Goal: Transaction & Acquisition: Obtain resource

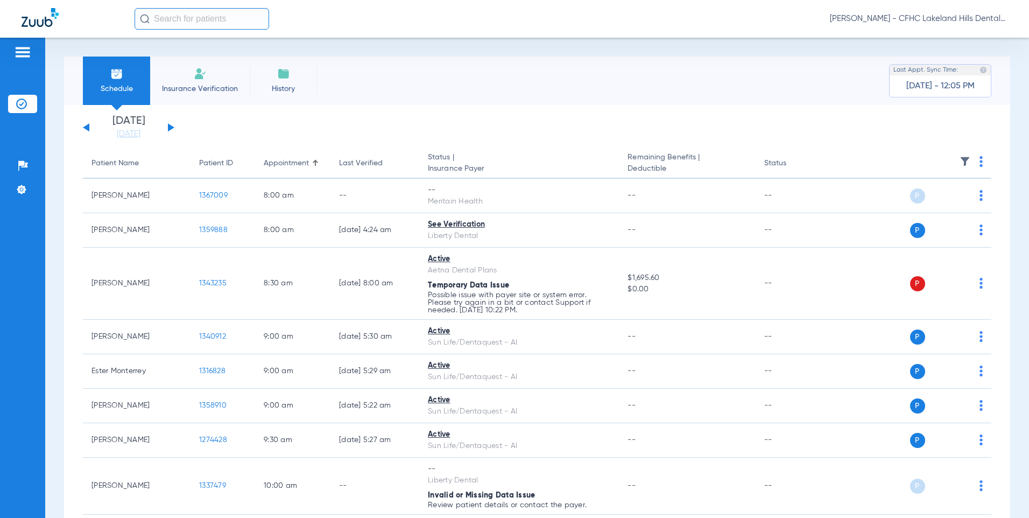
click at [169, 126] on button at bounding box center [171, 127] width 6 height 8
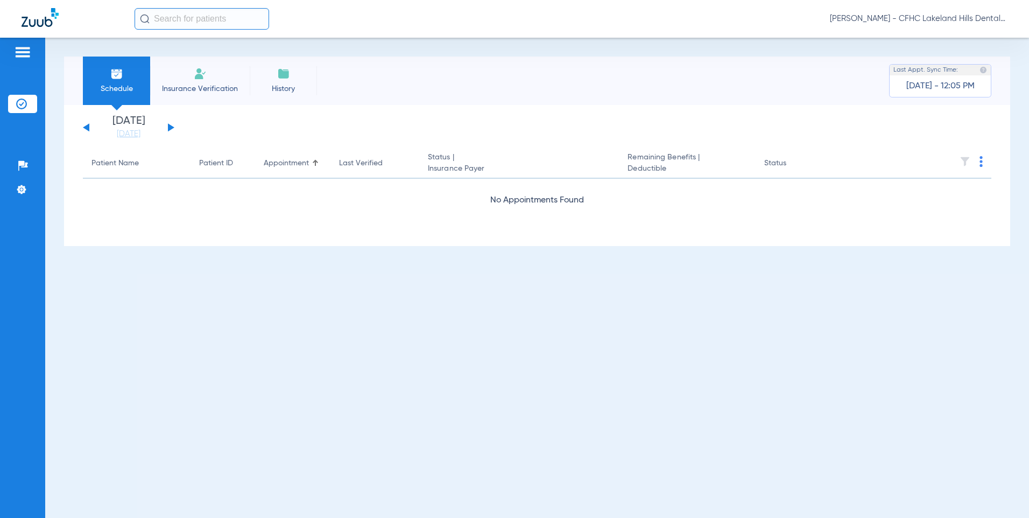
click at [169, 126] on button at bounding box center [171, 127] width 6 height 8
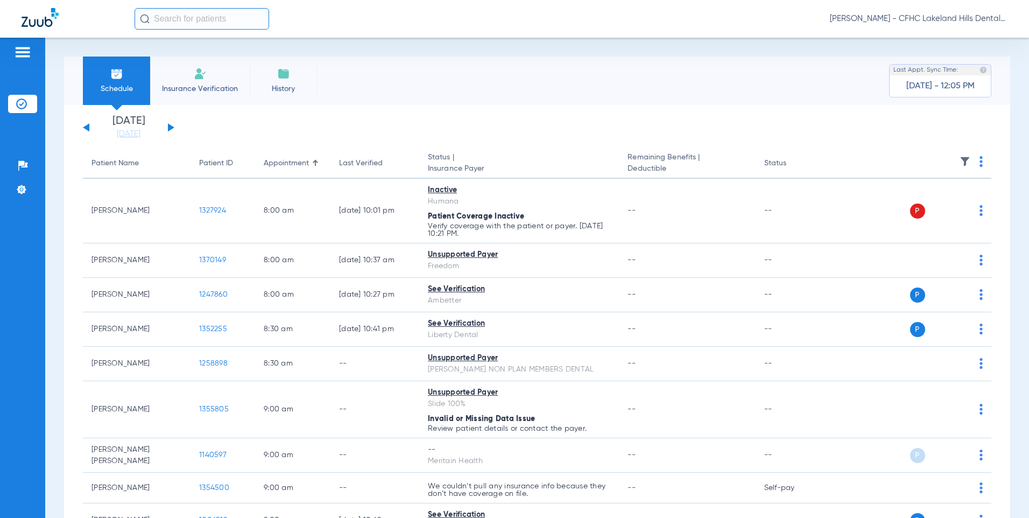
click at [169, 21] on input "text" at bounding box center [201, 19] width 134 height 22
type input "s"
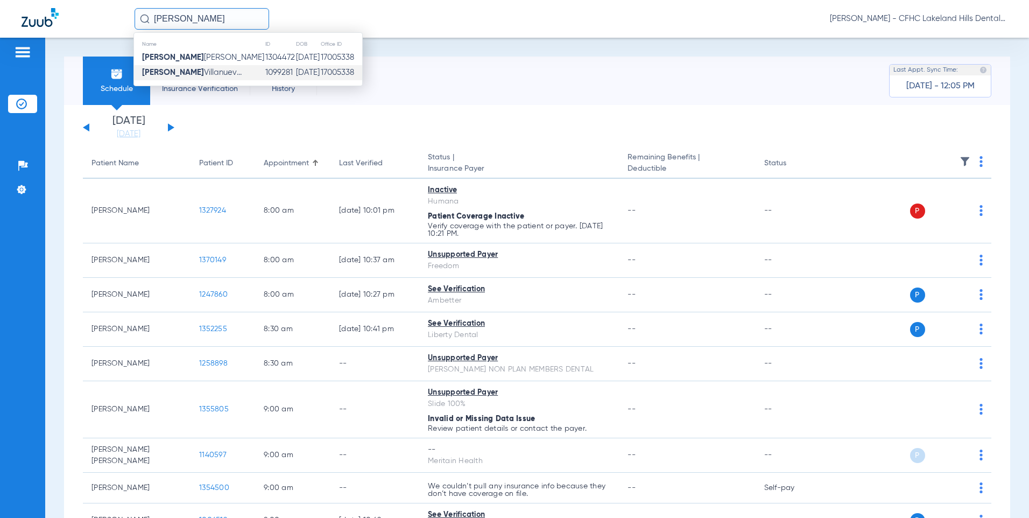
type input "[PERSON_NAME]"
click at [226, 72] on span "[PERSON_NAME]..." at bounding box center [192, 72] width 100 height 8
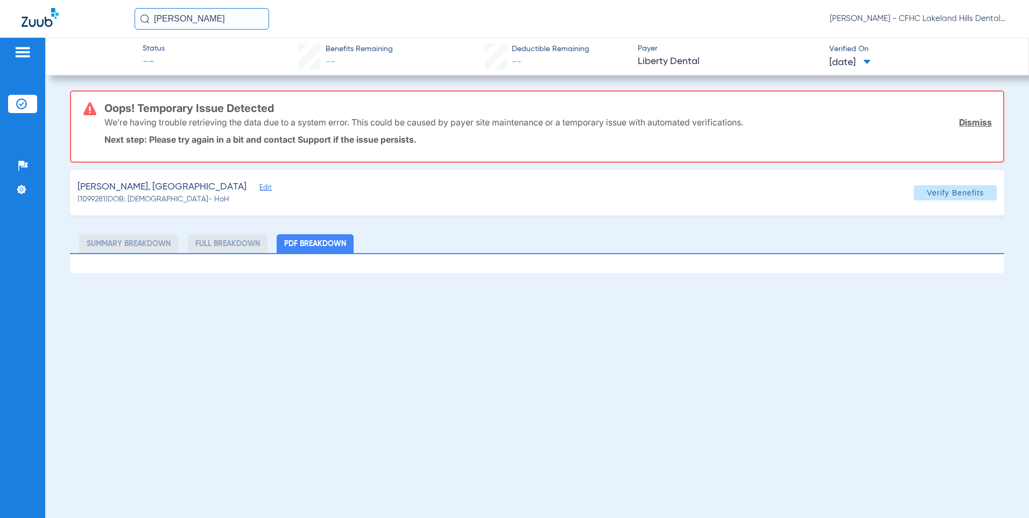
click at [259, 188] on span "Edit" at bounding box center [264, 188] width 10 height 10
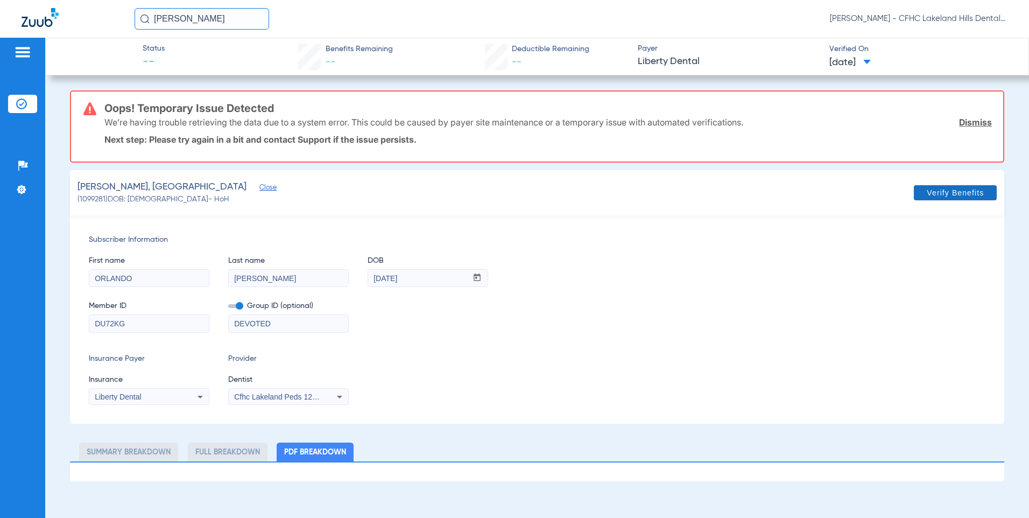
click at [955, 192] on span "Verify Benefits" at bounding box center [954, 192] width 57 height 9
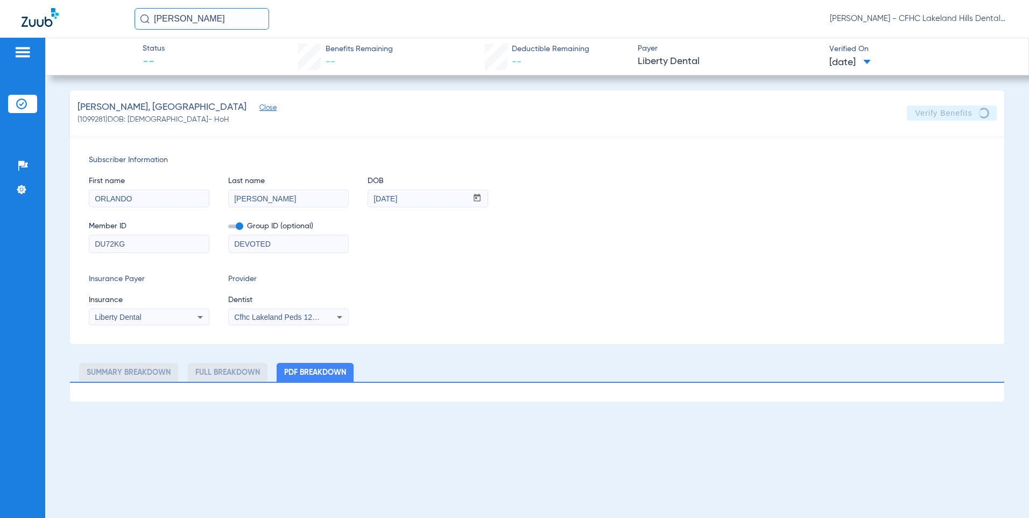
click at [201, 317] on icon at bounding box center [199, 317] width 5 height 3
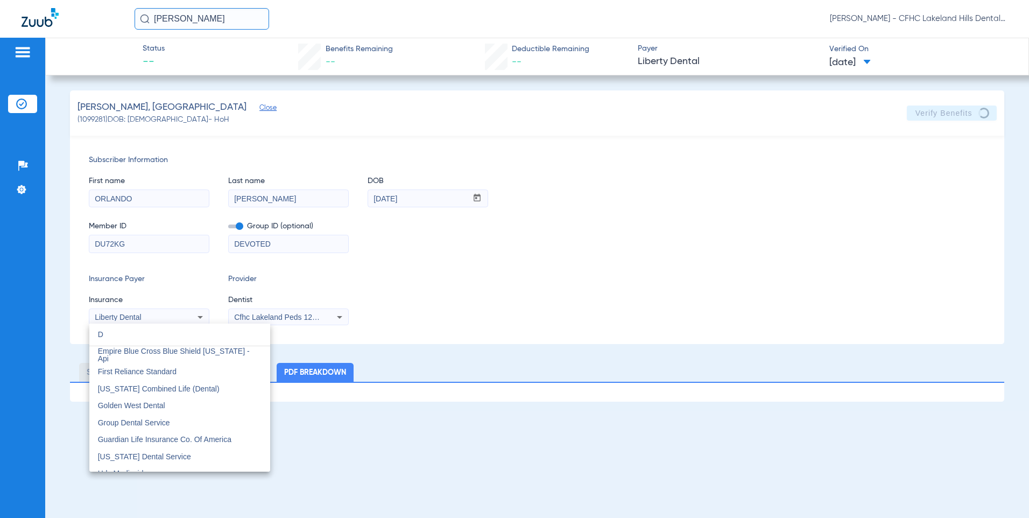
scroll to position [2797, 0]
type input "D"
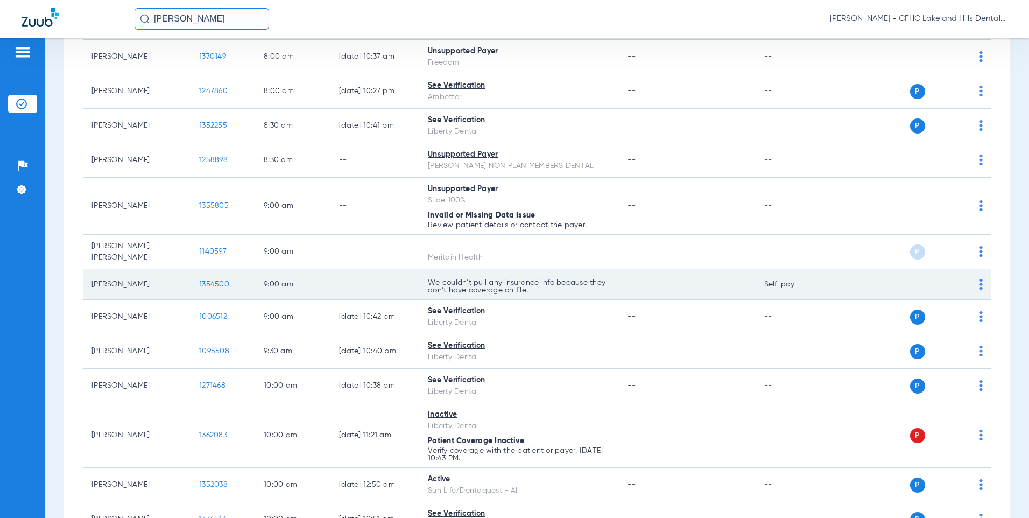
scroll to position [215, 0]
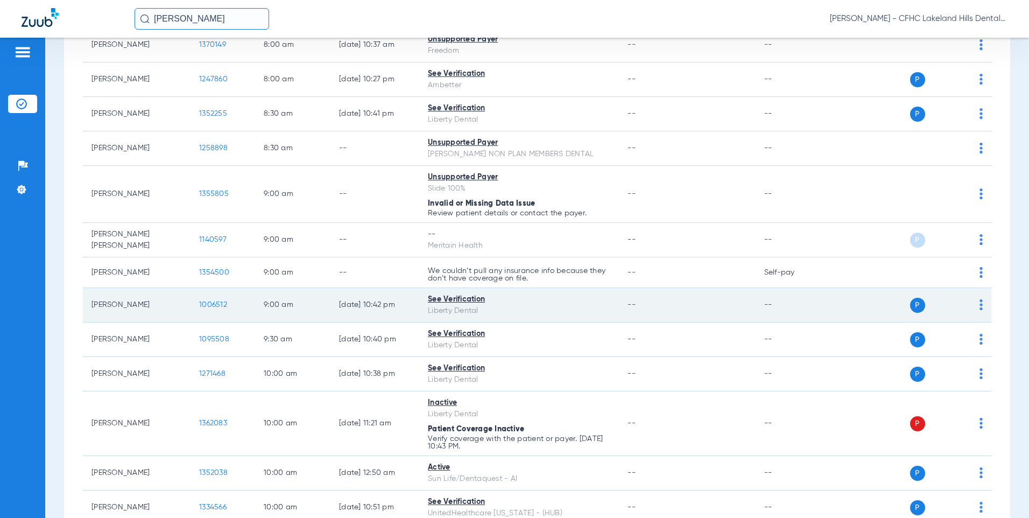
click at [215, 304] on span "1006512" at bounding box center [213, 305] width 28 height 8
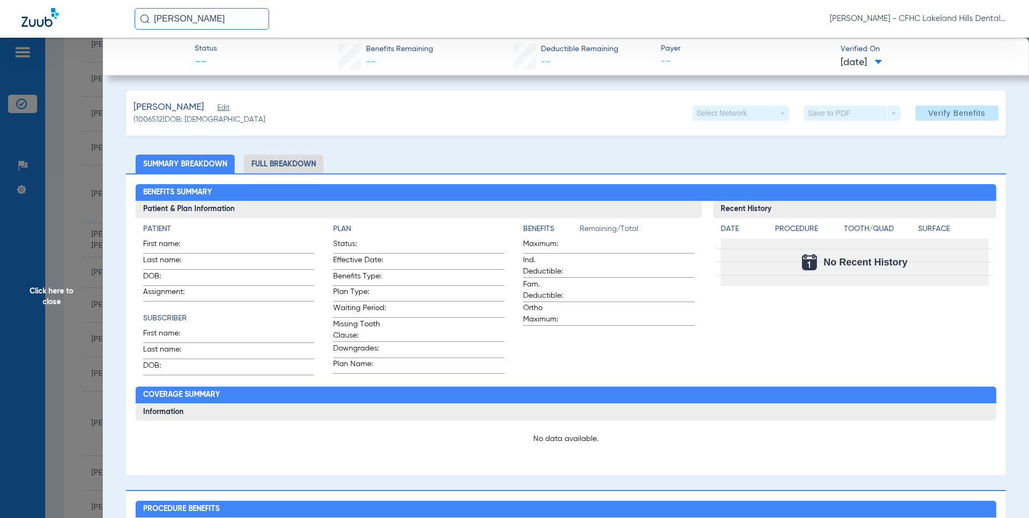
click at [217, 110] on span "Edit" at bounding box center [222, 109] width 10 height 10
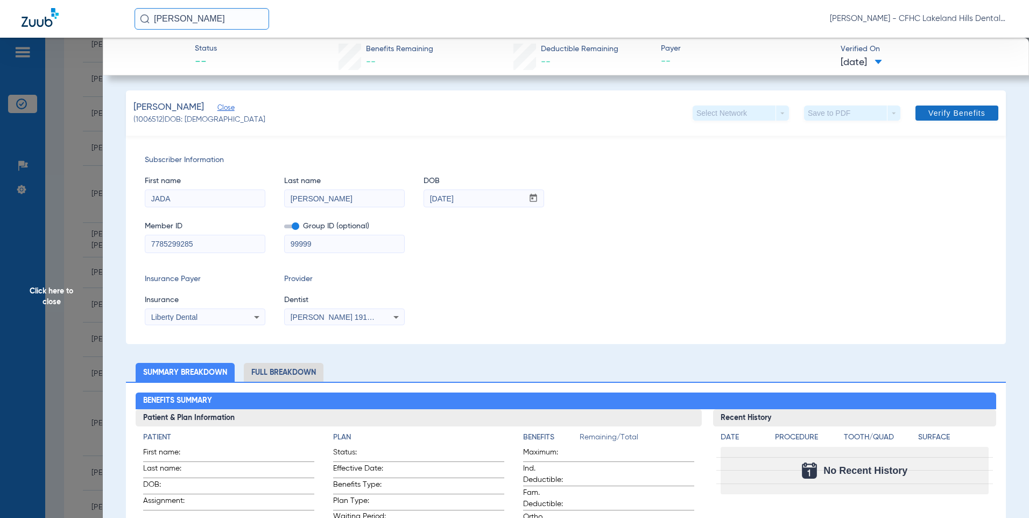
click at [956, 104] on span at bounding box center [956, 113] width 83 height 26
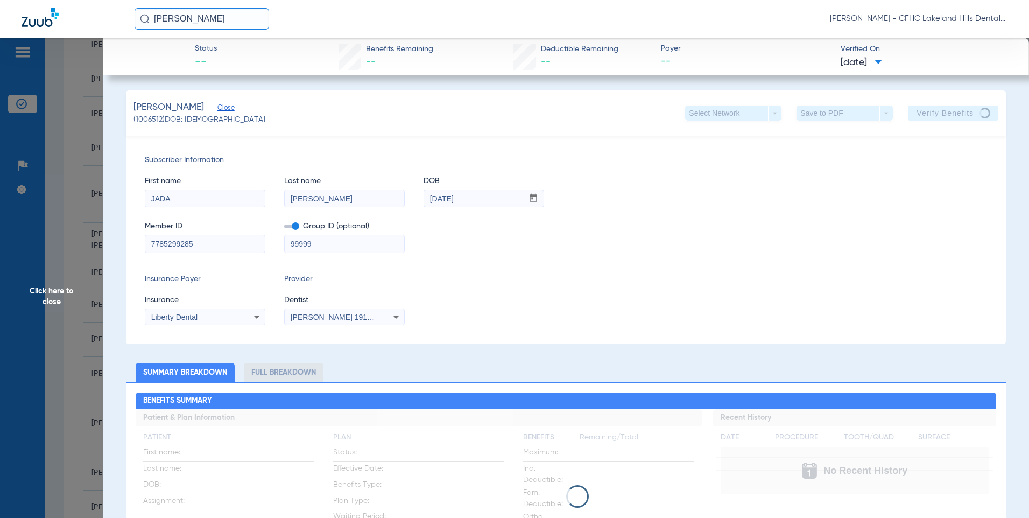
click at [46, 292] on span "Click here to close" at bounding box center [51, 297] width 103 height 518
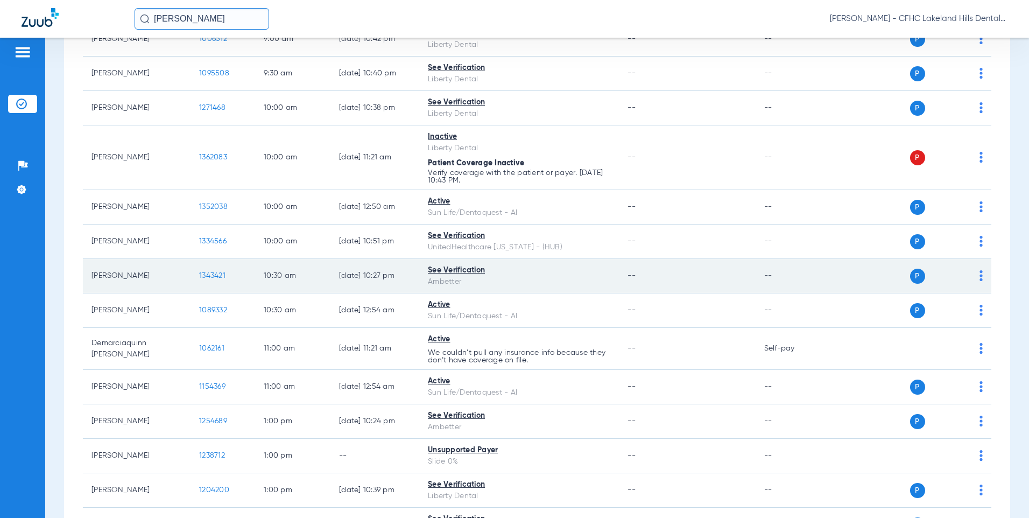
scroll to position [484, 0]
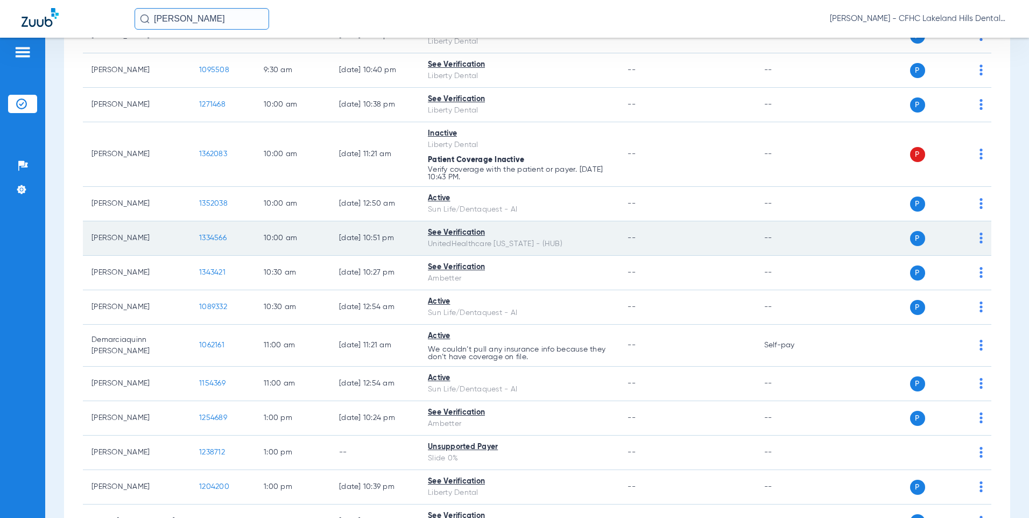
click at [217, 234] on span "1334566" at bounding box center [212, 238] width 27 height 8
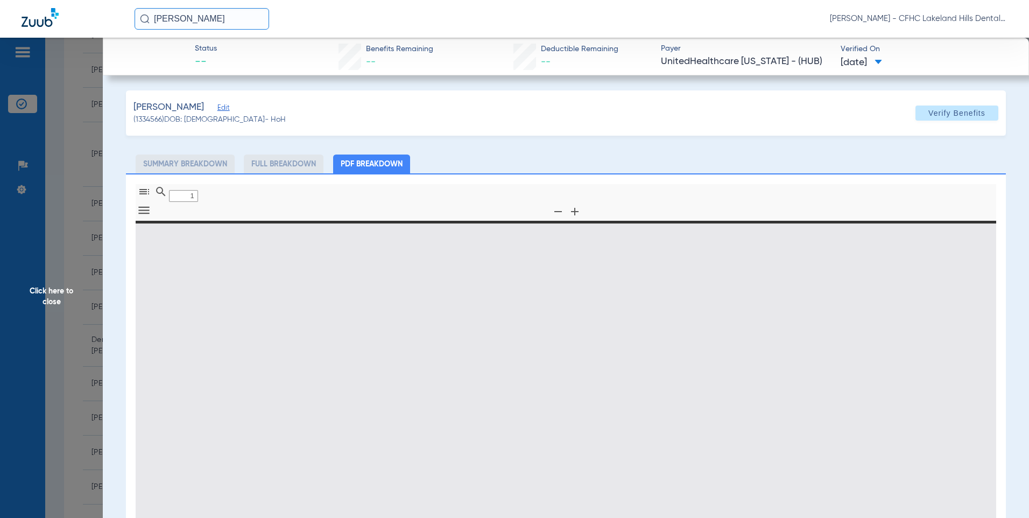
type input "0"
select select "page-width"
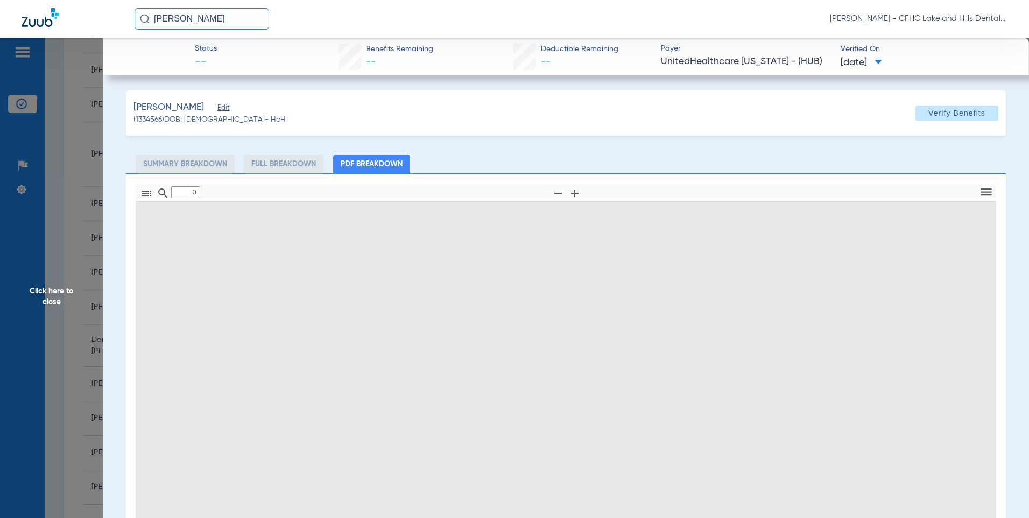
type input "1"
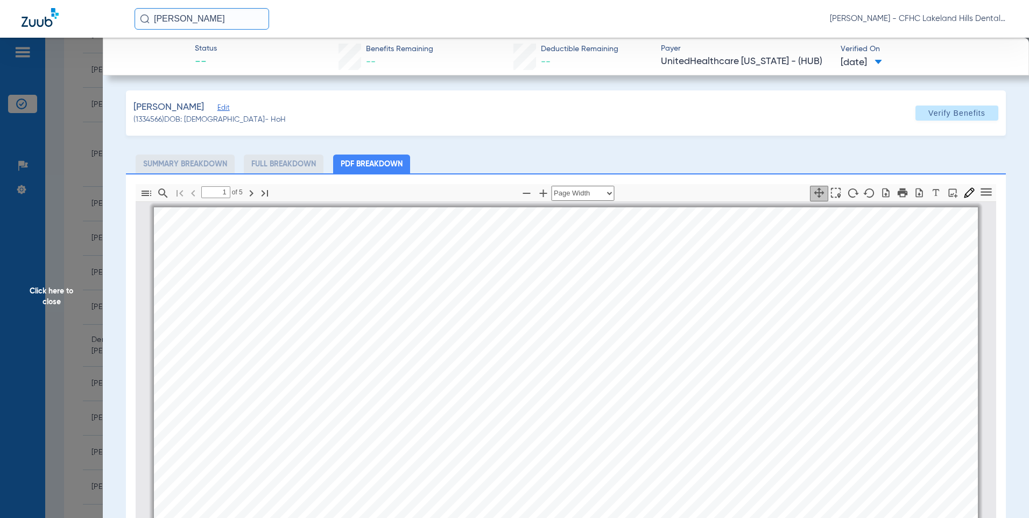
scroll to position [5, 0]
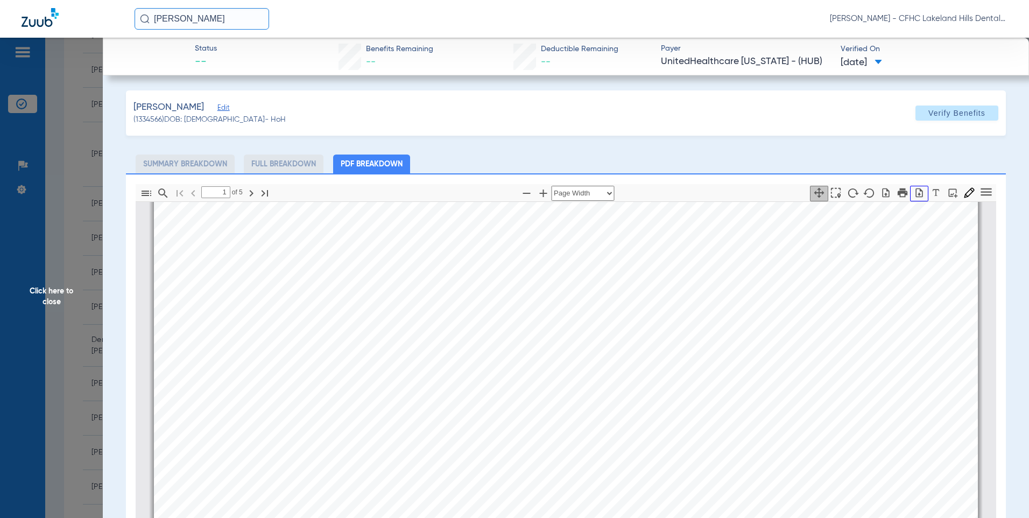
click at [914, 197] on icon "button" at bounding box center [918, 192] width 11 height 11
click at [53, 302] on span "Click here to close" at bounding box center [51, 297] width 103 height 518
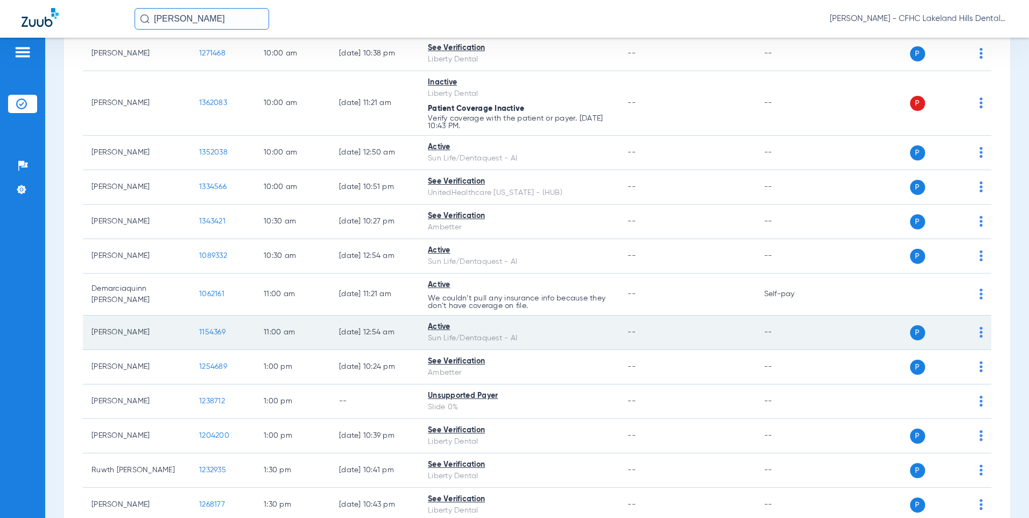
scroll to position [430, 0]
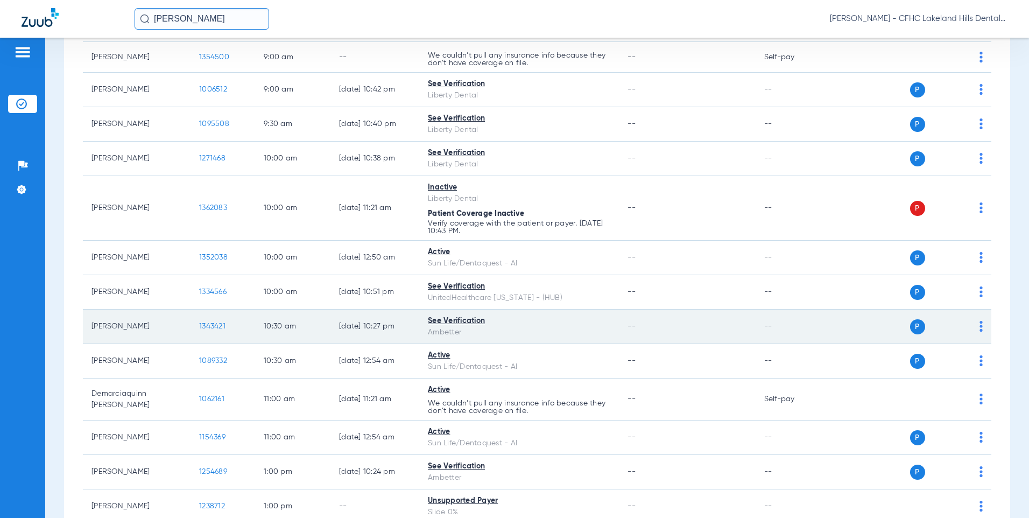
click at [212, 325] on span "1343421" at bounding box center [212, 326] width 26 height 8
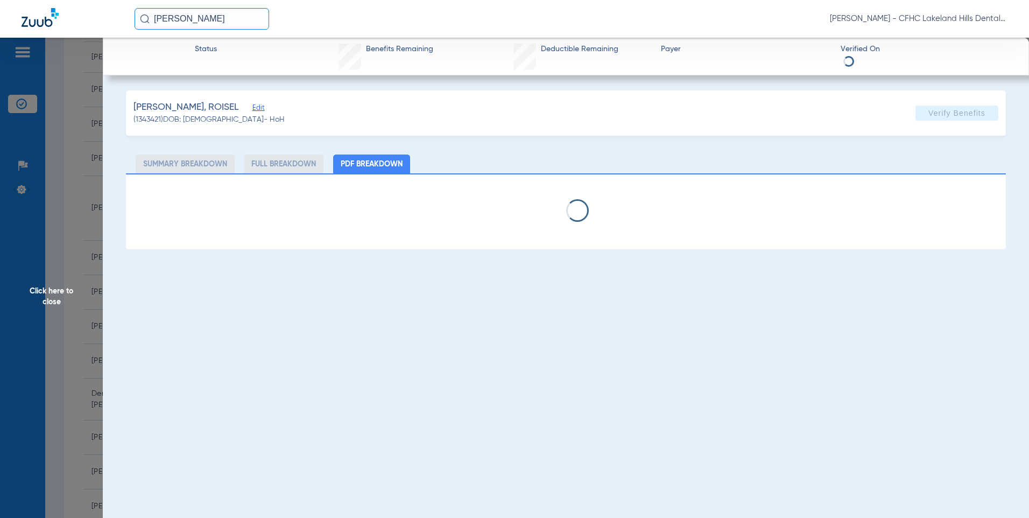
select select "page-width"
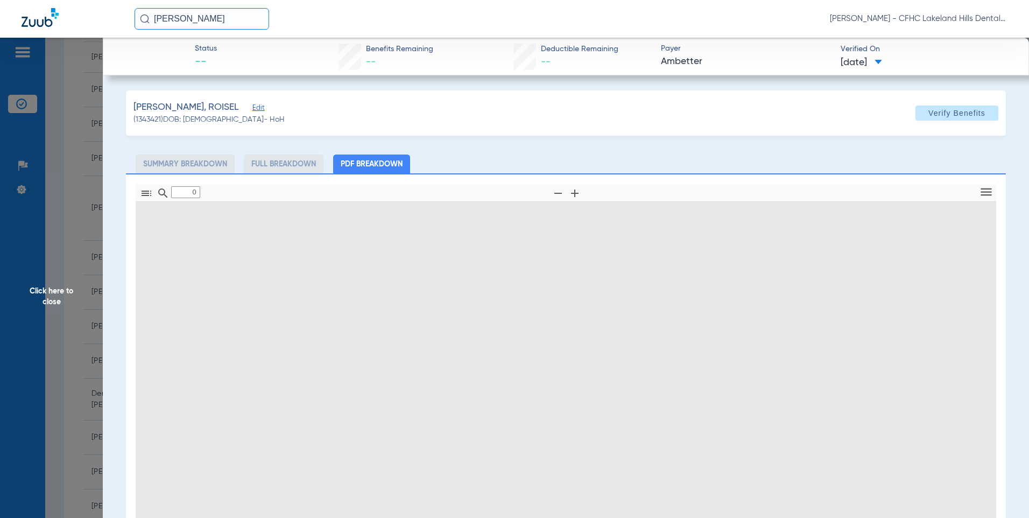
type input "1"
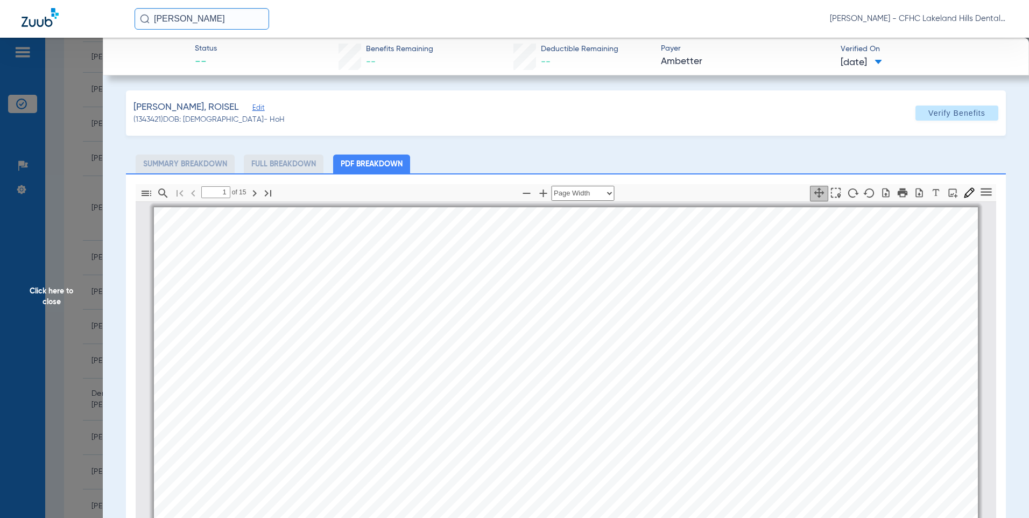
scroll to position [5, 0]
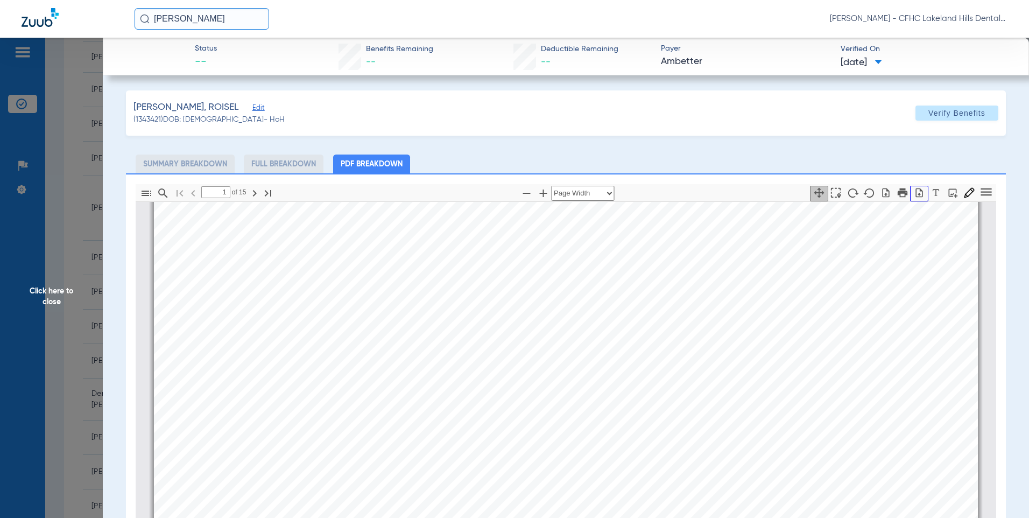
click at [916, 193] on icon "button" at bounding box center [919, 192] width 7 height 9
drag, startPoint x: 47, startPoint y: 294, endPoint x: 33, endPoint y: 284, distance: 17.5
click at [47, 294] on span "Click here to close" at bounding box center [51, 297] width 103 height 518
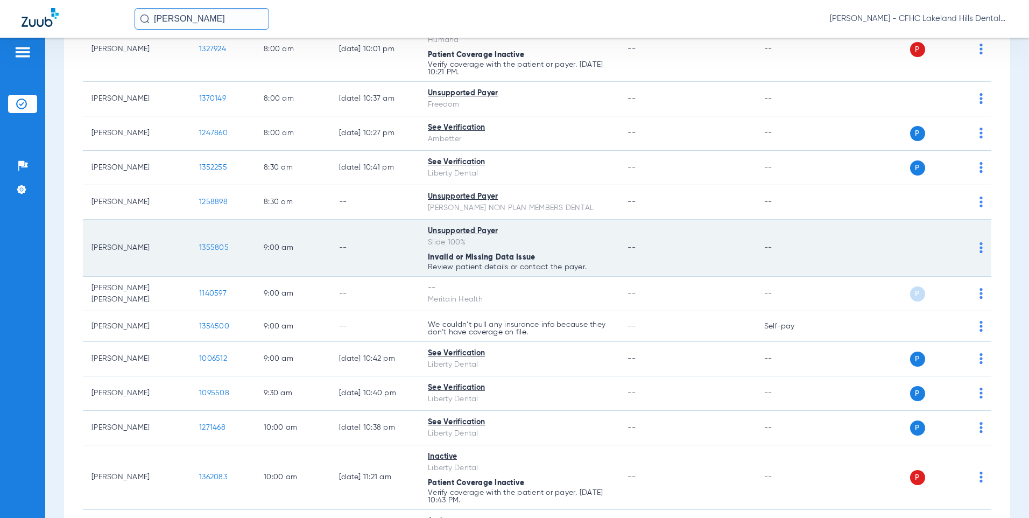
scroll to position [54, 0]
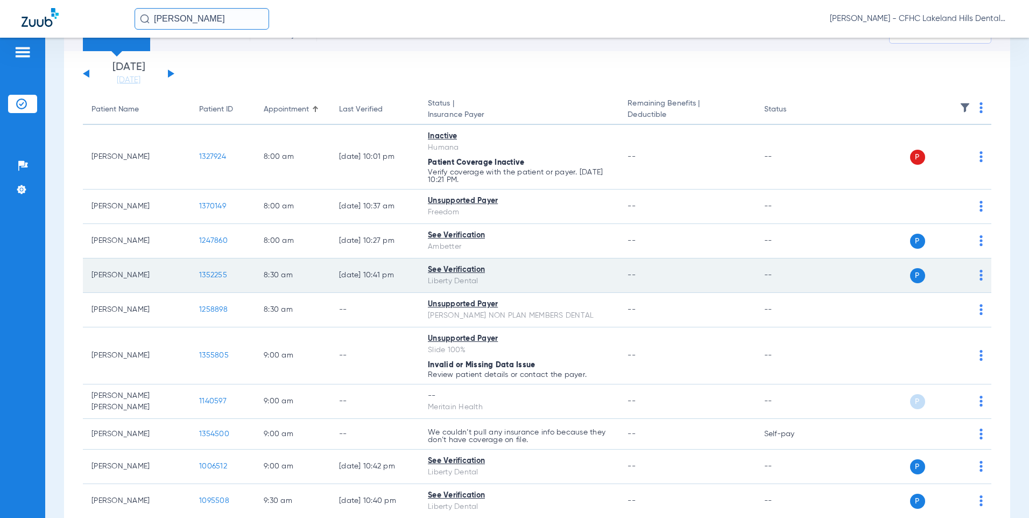
click at [210, 272] on span "1352255" at bounding box center [213, 275] width 28 height 8
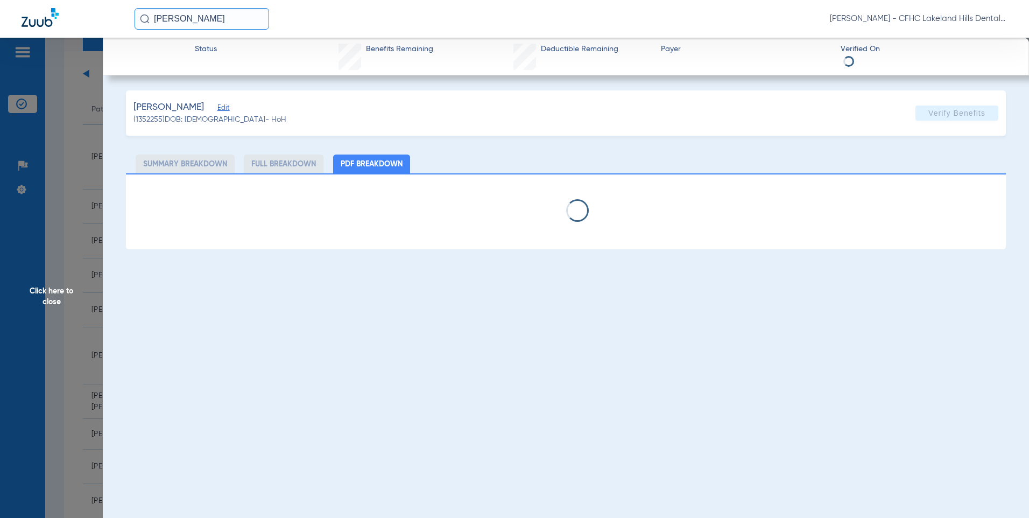
select select "page-width"
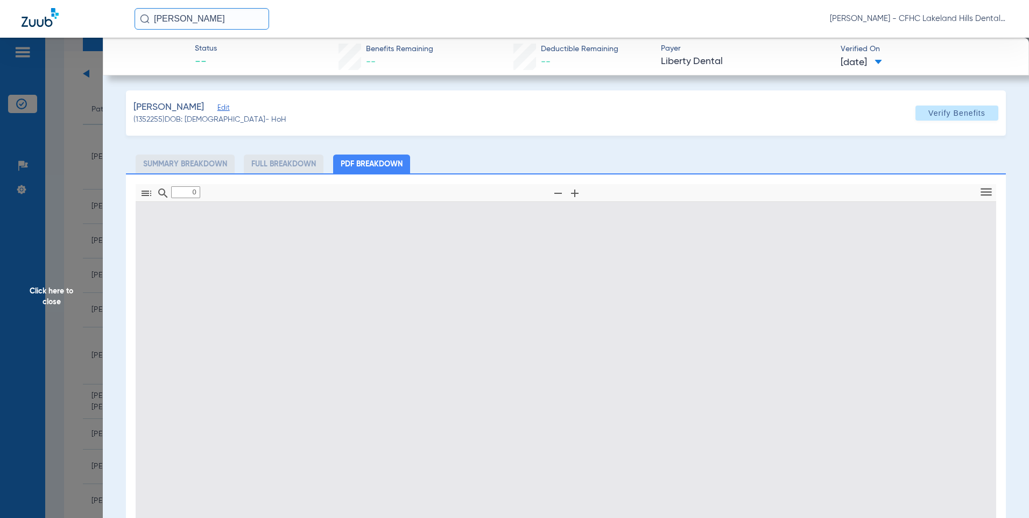
type input "1"
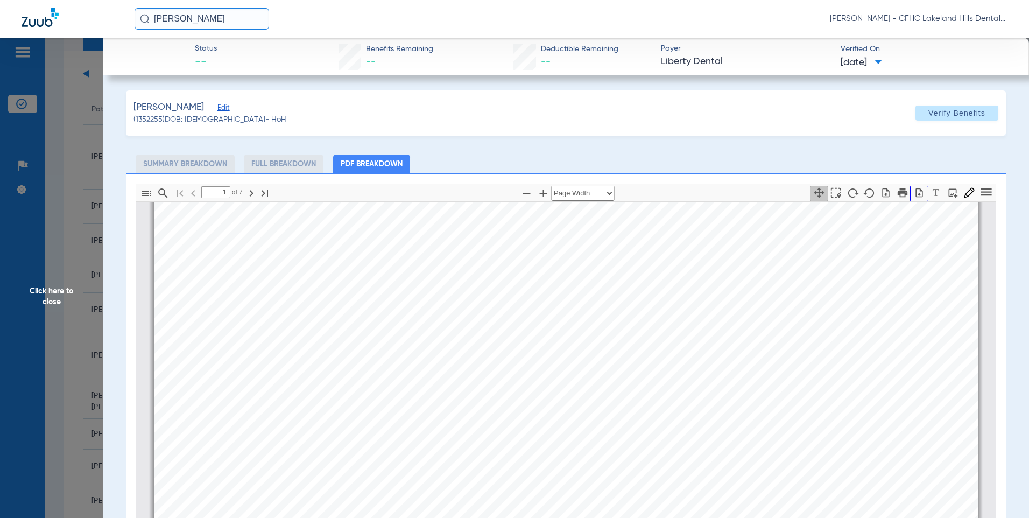
click at [913, 194] on icon "button" at bounding box center [918, 192] width 11 height 11
click at [915, 201] on pdf-download at bounding box center [918, 193] width 17 height 19
click at [915, 195] on icon "button" at bounding box center [918, 192] width 11 height 11
